Goal: Navigation & Orientation: Find specific page/section

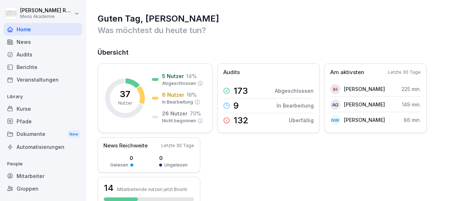
click at [24, 177] on div "Mitarbeiter" at bounding box center [43, 176] width 79 height 13
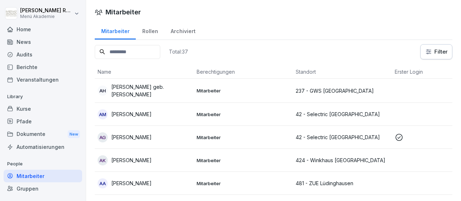
click at [429, 54] on html "[PERSON_NAME] Menü Akademie Home News Audits Berichte Veranstaltungen Library K…" at bounding box center [230, 100] width 461 height 201
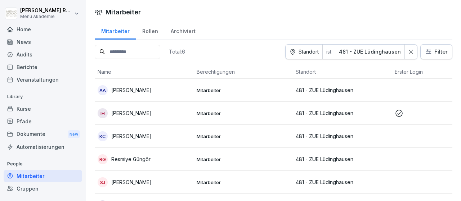
click at [410, 51] on icon at bounding box center [411, 51] width 5 height 5
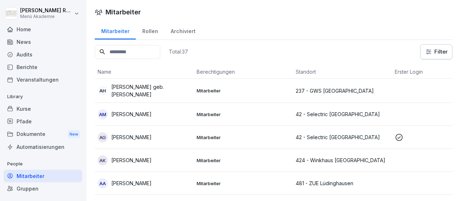
click at [428, 51] on html "[PERSON_NAME] Menü Akademie Home News Audits Berichte Veranstaltungen Library K…" at bounding box center [230, 100] width 461 height 201
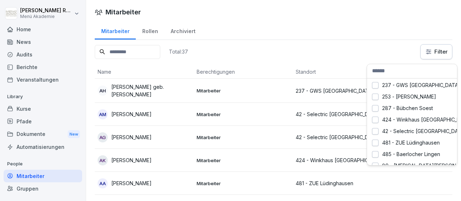
scroll to position [6, 0]
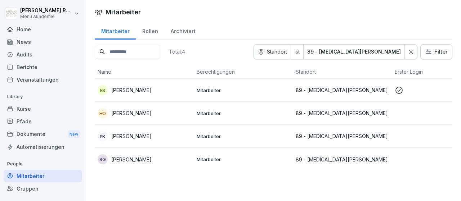
click at [457, 64] on div "Mitarbeiter Rollen Archiviert Total: 4 Standort ist 89 - [MEDICAL_DATA][PERSON_…" at bounding box center [273, 99] width 375 height 156
click at [460, 64] on div "Mitarbeiter Rollen Archiviert Total: 4 Standort ist 89 - [MEDICAL_DATA][PERSON_…" at bounding box center [273, 99] width 375 height 156
click at [22, 29] on div "Home" at bounding box center [43, 29] width 79 height 13
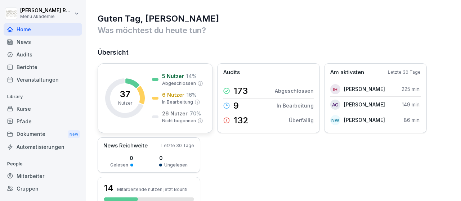
click at [173, 85] on p "Abgeschlossen" at bounding box center [179, 83] width 34 height 6
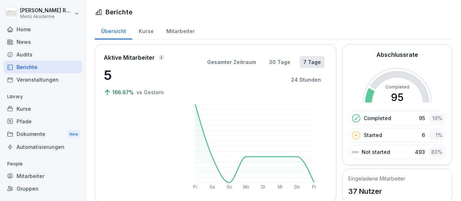
click at [27, 26] on div "Home" at bounding box center [43, 29] width 79 height 13
